Goal: Task Accomplishment & Management: Manage account settings

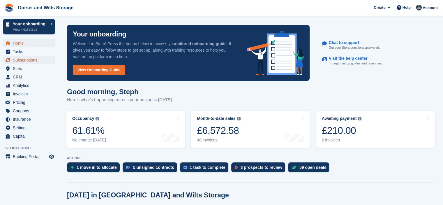
click at [29, 59] on span "Subscriptions" at bounding box center [30, 60] width 35 height 8
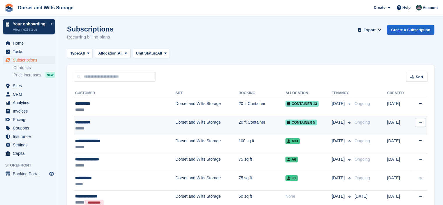
click at [89, 121] on div "**********" at bounding box center [111, 122] width 72 height 6
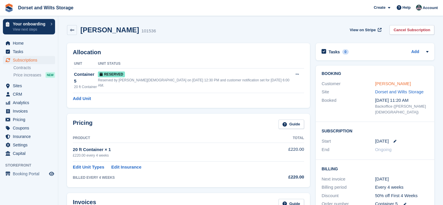
click at [387, 83] on link "Nikki Burt" at bounding box center [393, 83] width 36 height 5
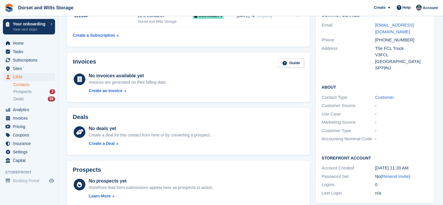
scroll to position [146, 0]
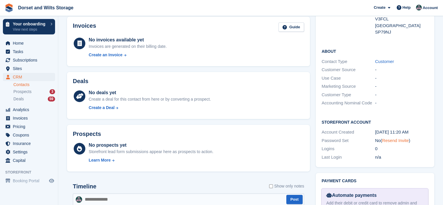
click at [398, 138] on link "Resend Invite" at bounding box center [395, 140] width 27 height 5
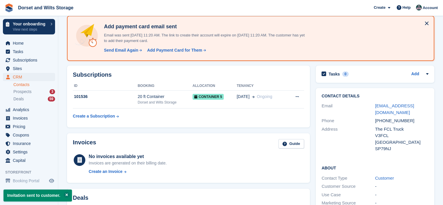
scroll to position [0, 0]
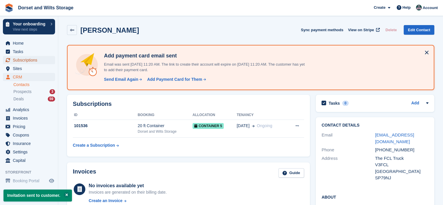
click at [24, 60] on span "Subscriptions" at bounding box center [30, 60] width 35 height 8
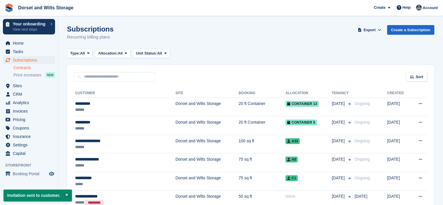
click at [26, 68] on link "Contracts" at bounding box center [34, 68] width 42 height 6
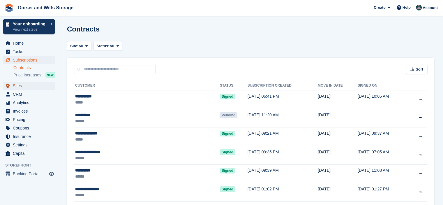
click at [20, 86] on span "Sites" at bounding box center [30, 86] width 35 height 8
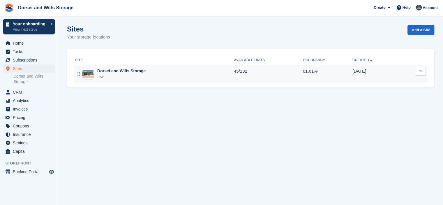
click at [98, 76] on div "Live" at bounding box center [121, 77] width 48 height 6
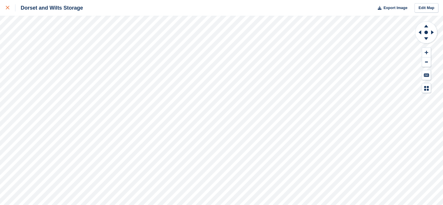
click at [8, 6] on icon at bounding box center [7, 7] width 3 height 3
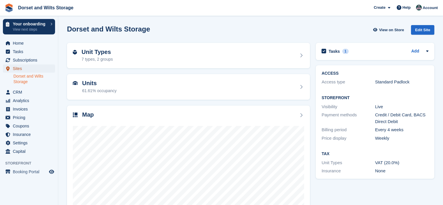
click at [24, 68] on span "Sites" at bounding box center [30, 68] width 35 height 8
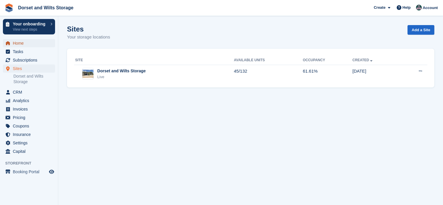
click at [21, 45] on span "Home" at bounding box center [30, 43] width 35 height 8
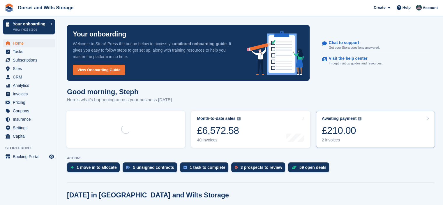
click at [331, 132] on div "£210.00" at bounding box center [342, 130] width 40 height 12
